Goal: Information Seeking & Learning: Learn about a topic

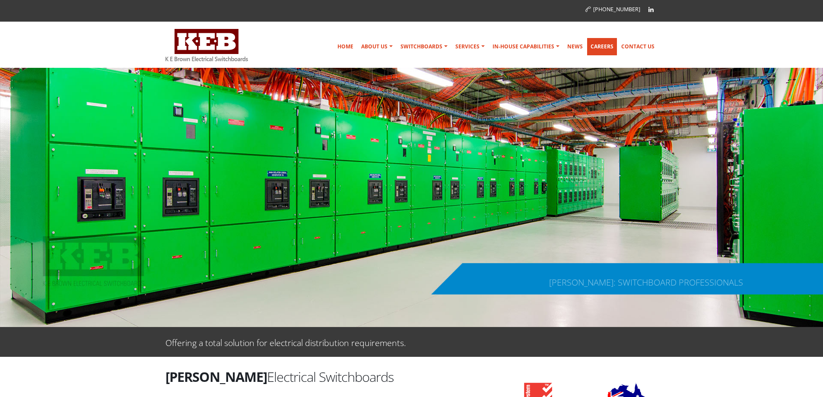
click at [610, 48] on link "Careers" at bounding box center [602, 46] width 30 height 17
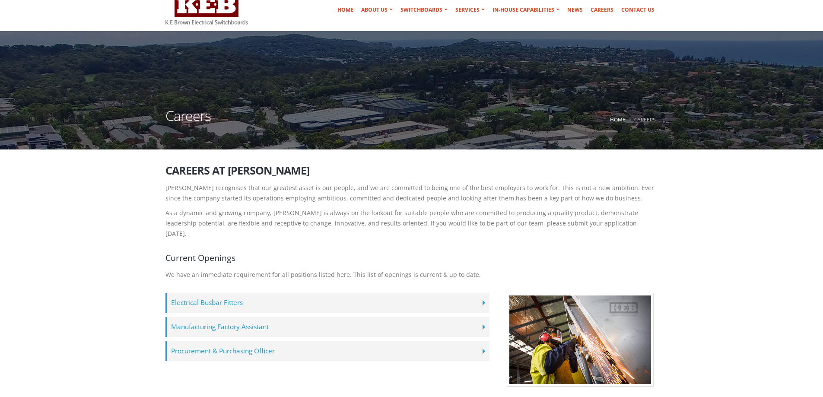
scroll to position [86, 0]
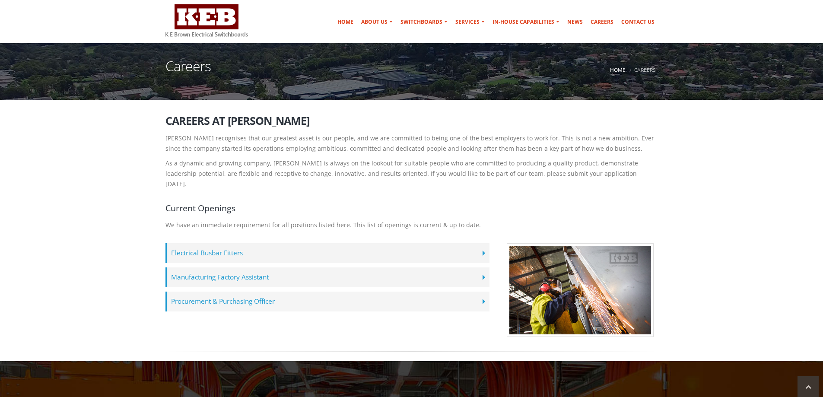
click at [207, 292] on label "Procurement & Purchasing Officer" at bounding box center [328, 302] width 324 height 20
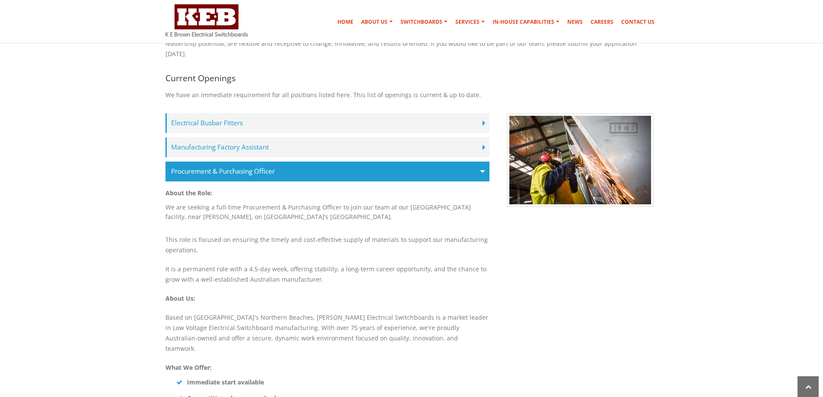
scroll to position [216, 0]
click at [224, 141] on label "Manufacturing Factory Assistant" at bounding box center [328, 148] width 324 height 20
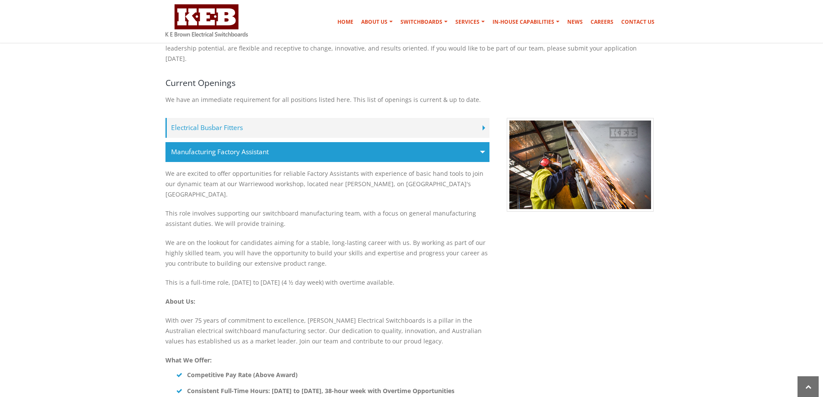
scroll to position [173, 0]
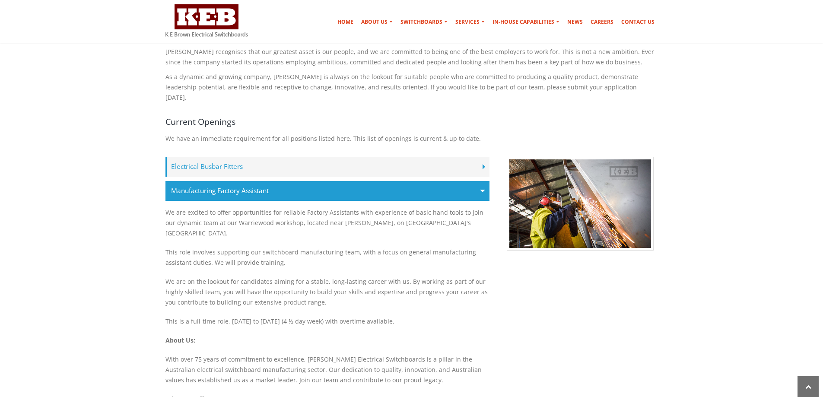
click at [191, 157] on label "Electrical Busbar Fitters" at bounding box center [328, 167] width 324 height 20
